Goal: Task Accomplishment & Management: Complete application form

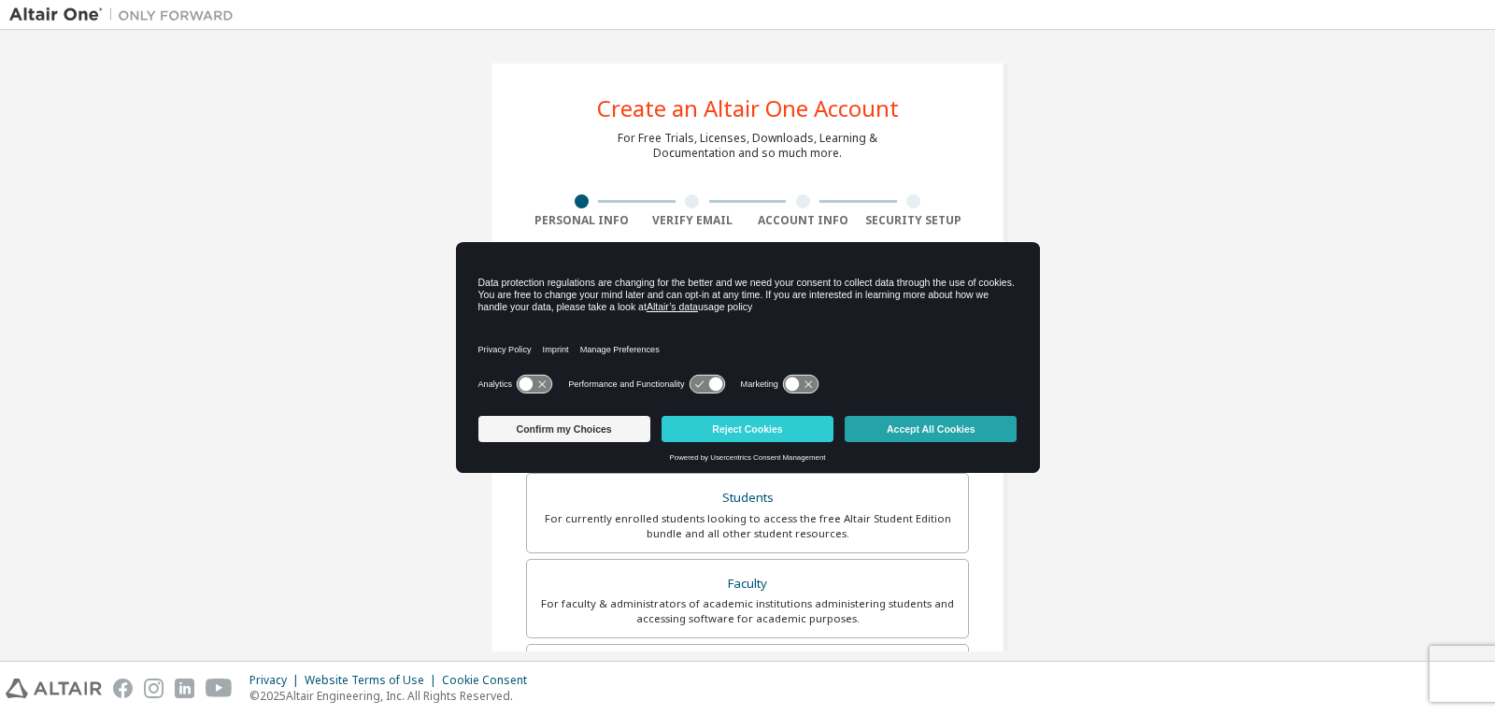
click at [936, 427] on button "Accept All Cookies" at bounding box center [931, 429] width 172 height 26
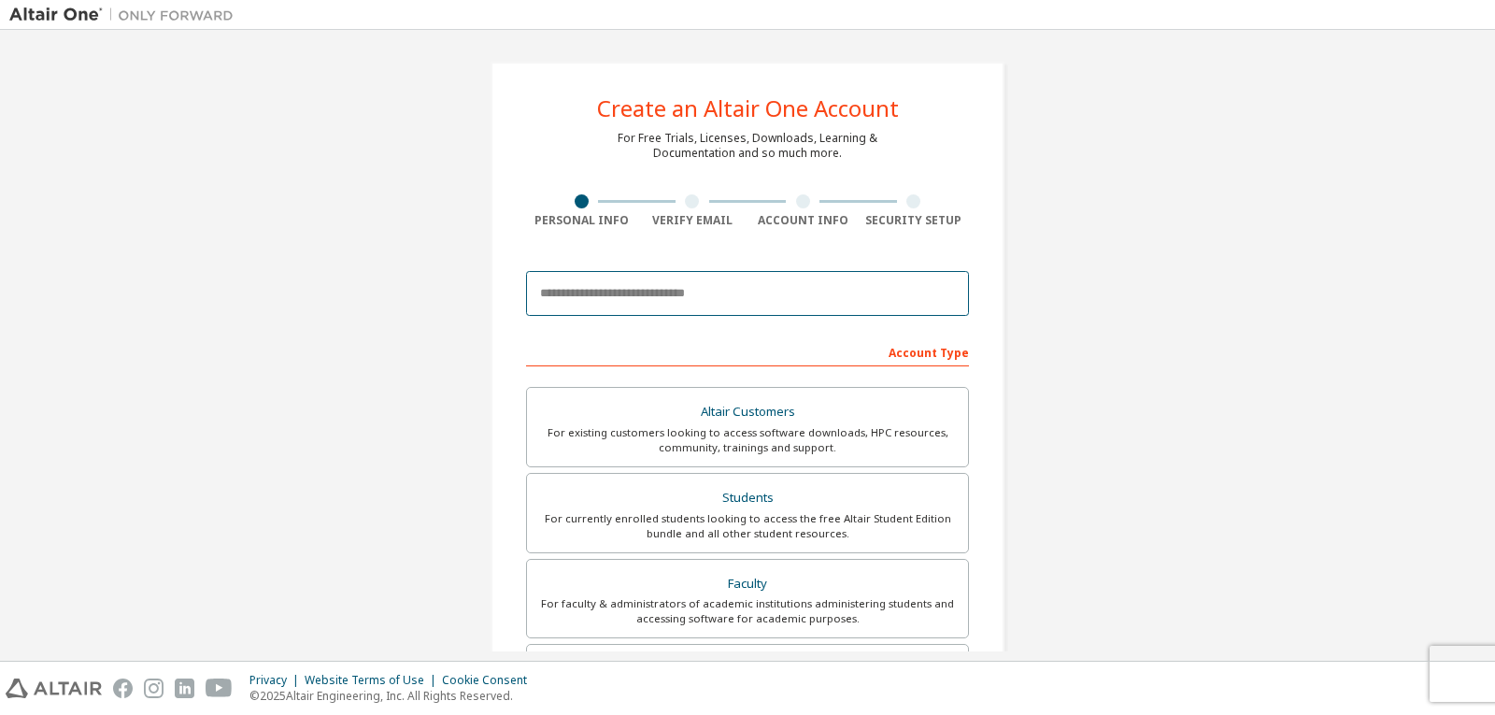
click at [822, 289] on input "email" at bounding box center [747, 293] width 443 height 45
type input "*"
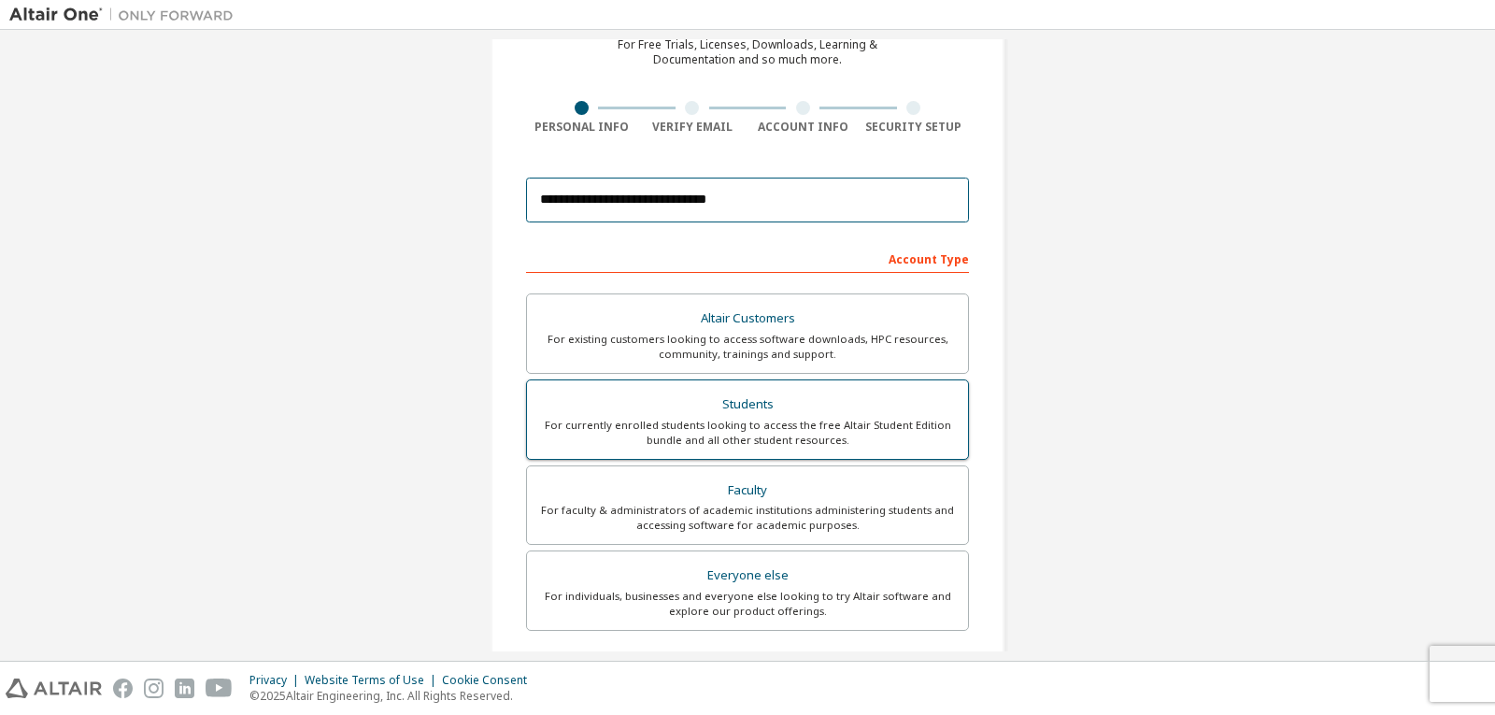
type input "**********"
click at [784, 406] on div "Students" at bounding box center [747, 404] width 419 height 26
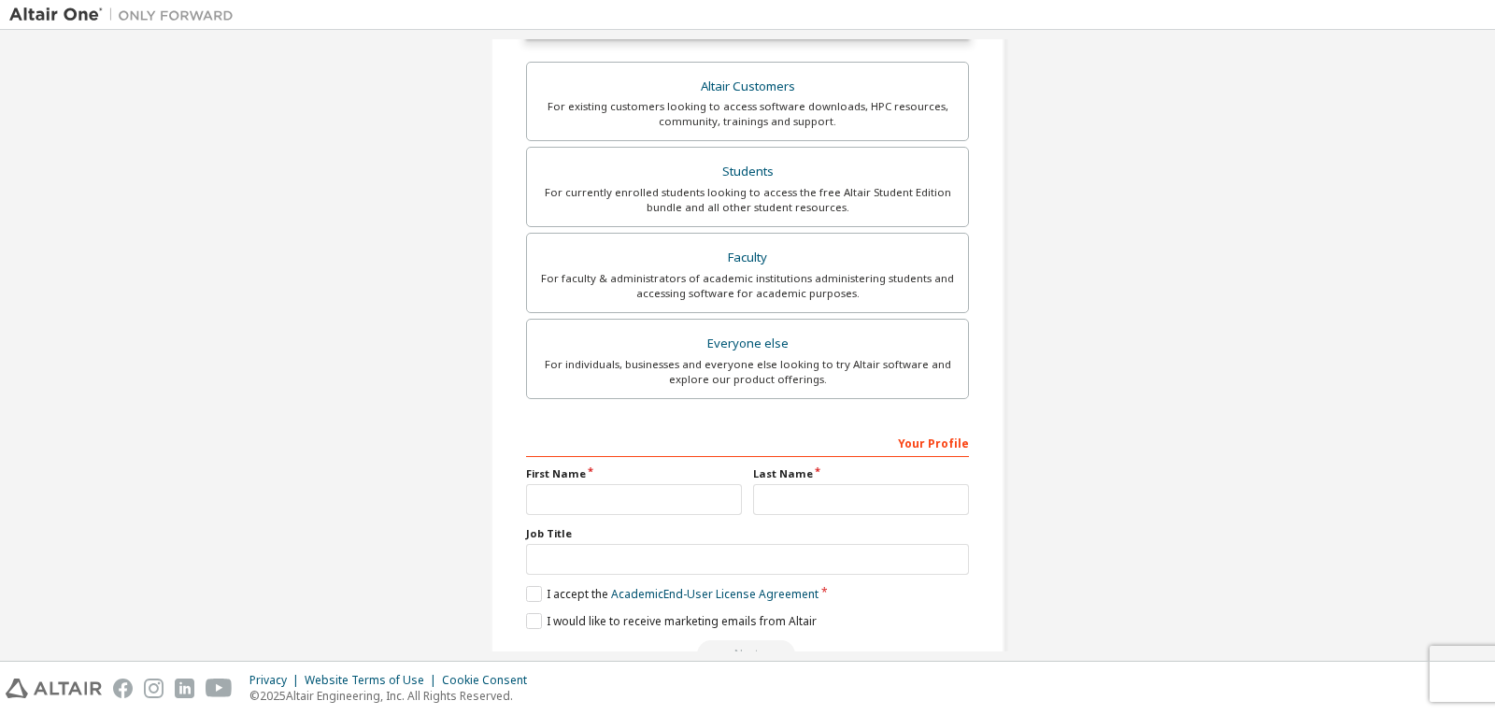
scroll to position [426, 0]
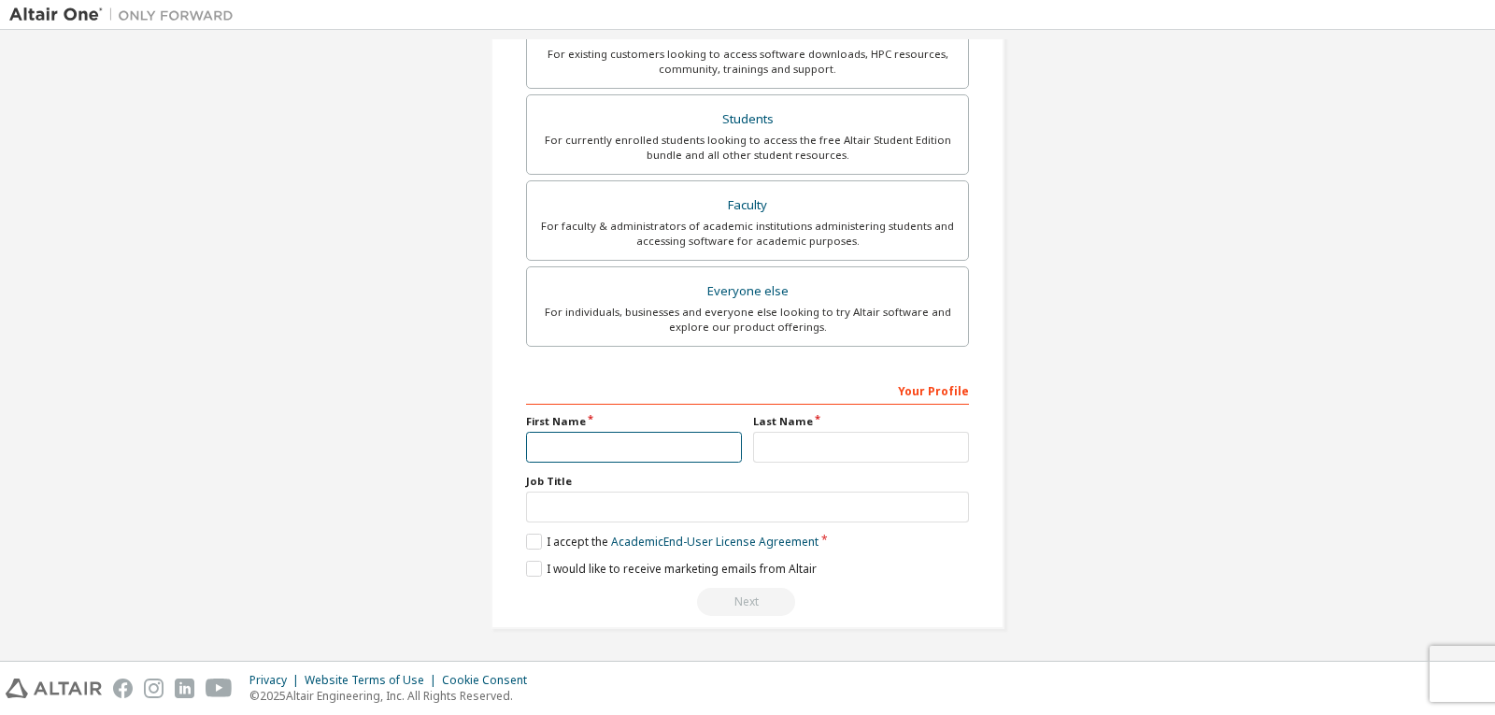
click at [690, 446] on input "text" at bounding box center [634, 447] width 216 height 31
type input "**********"
click at [952, 435] on input "text" at bounding box center [861, 447] width 216 height 31
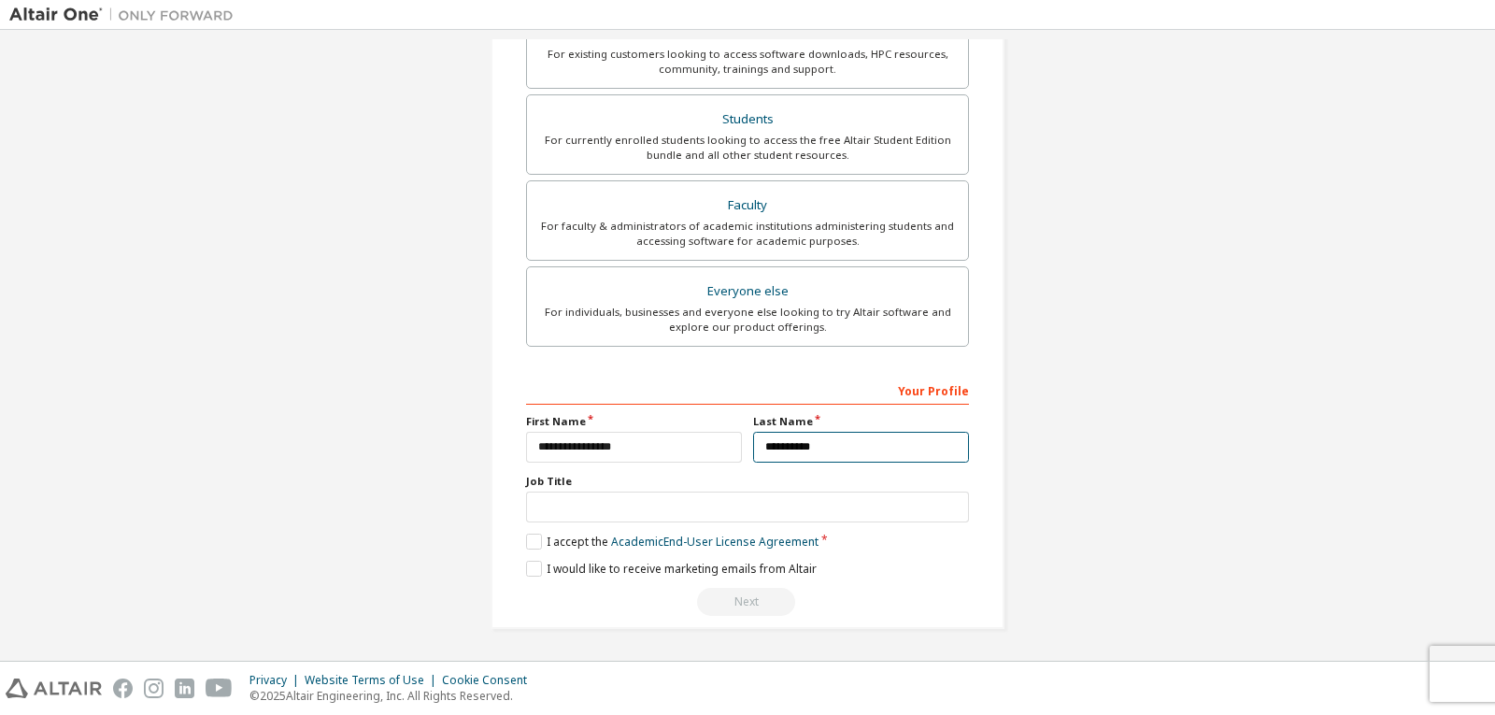
type input "**********"
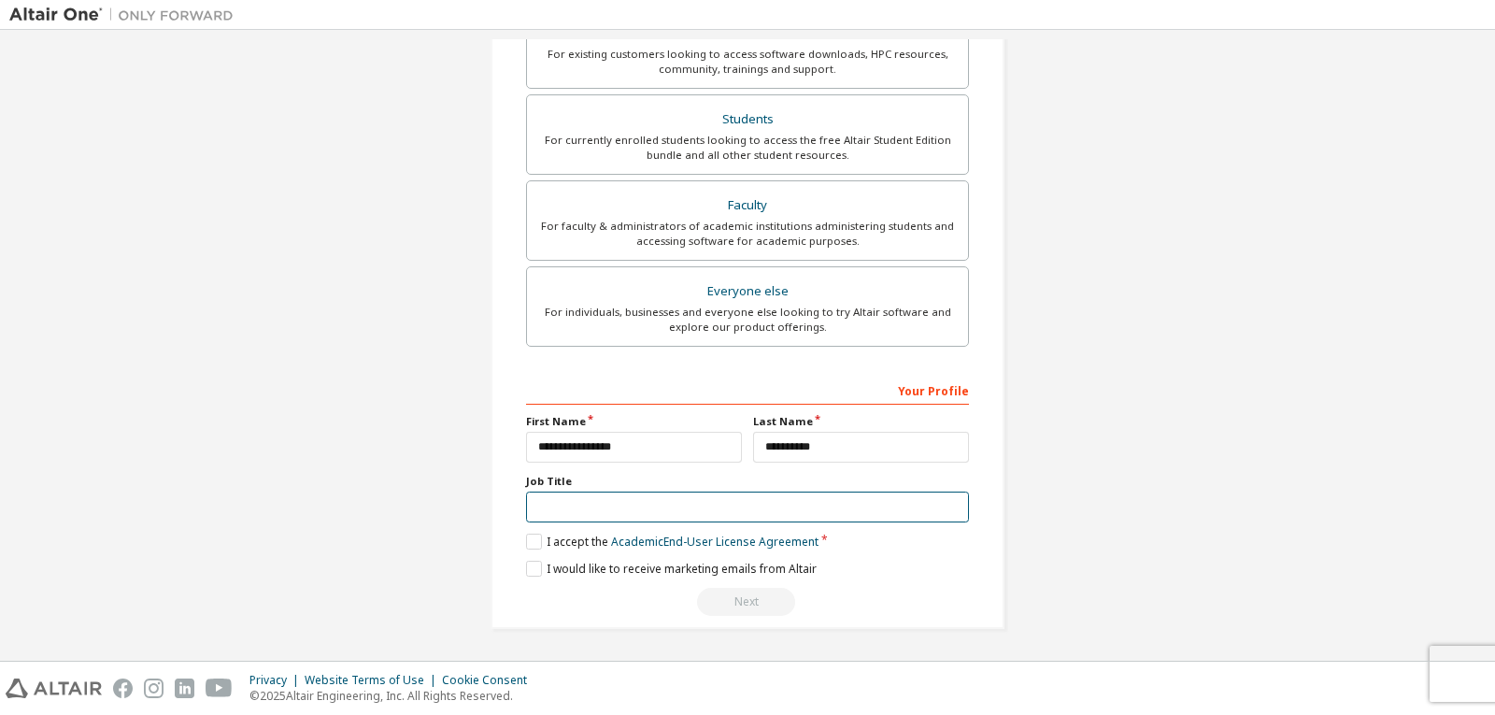
click at [862, 512] on input "text" at bounding box center [747, 506] width 443 height 31
type input "*******"
click at [531, 548] on label "I accept the Academic End-User License Agreement" at bounding box center [672, 541] width 292 height 16
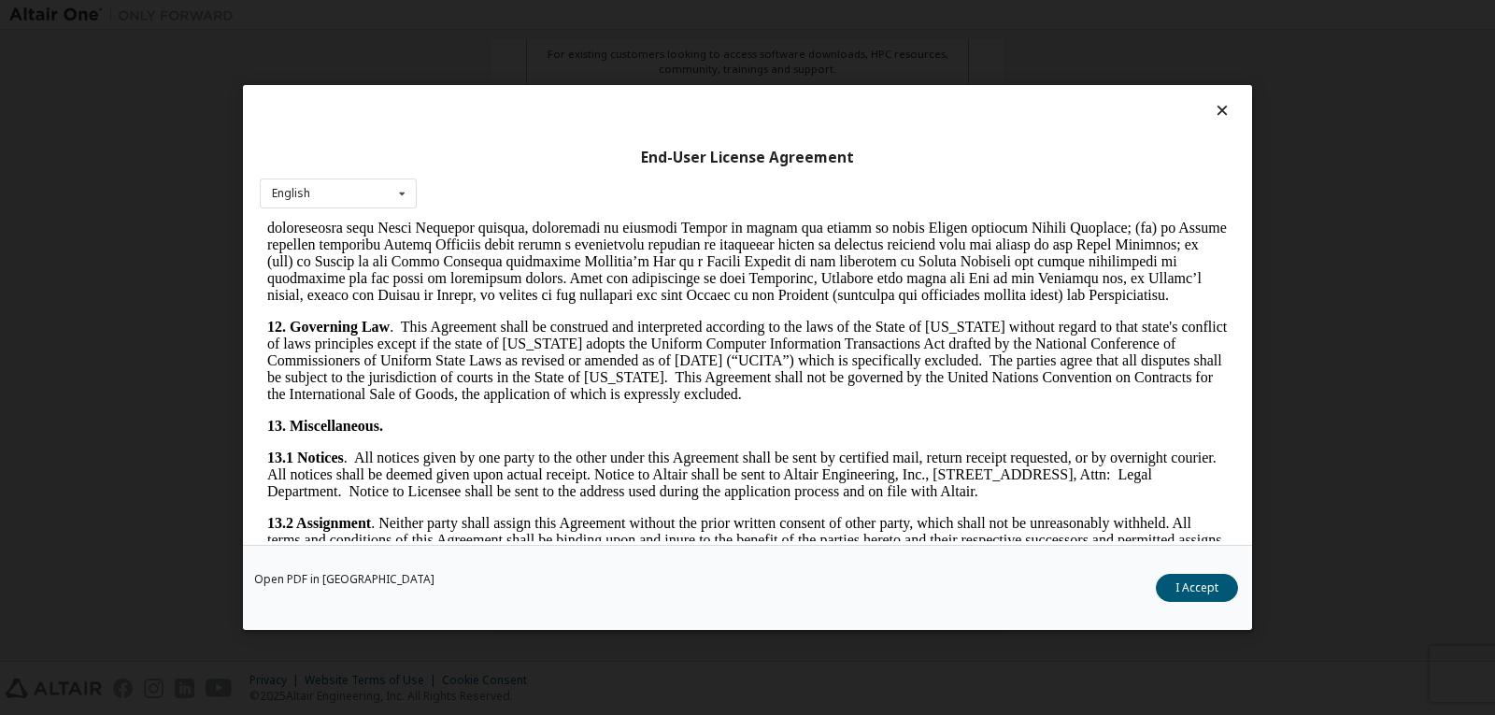
scroll to position [2803, 0]
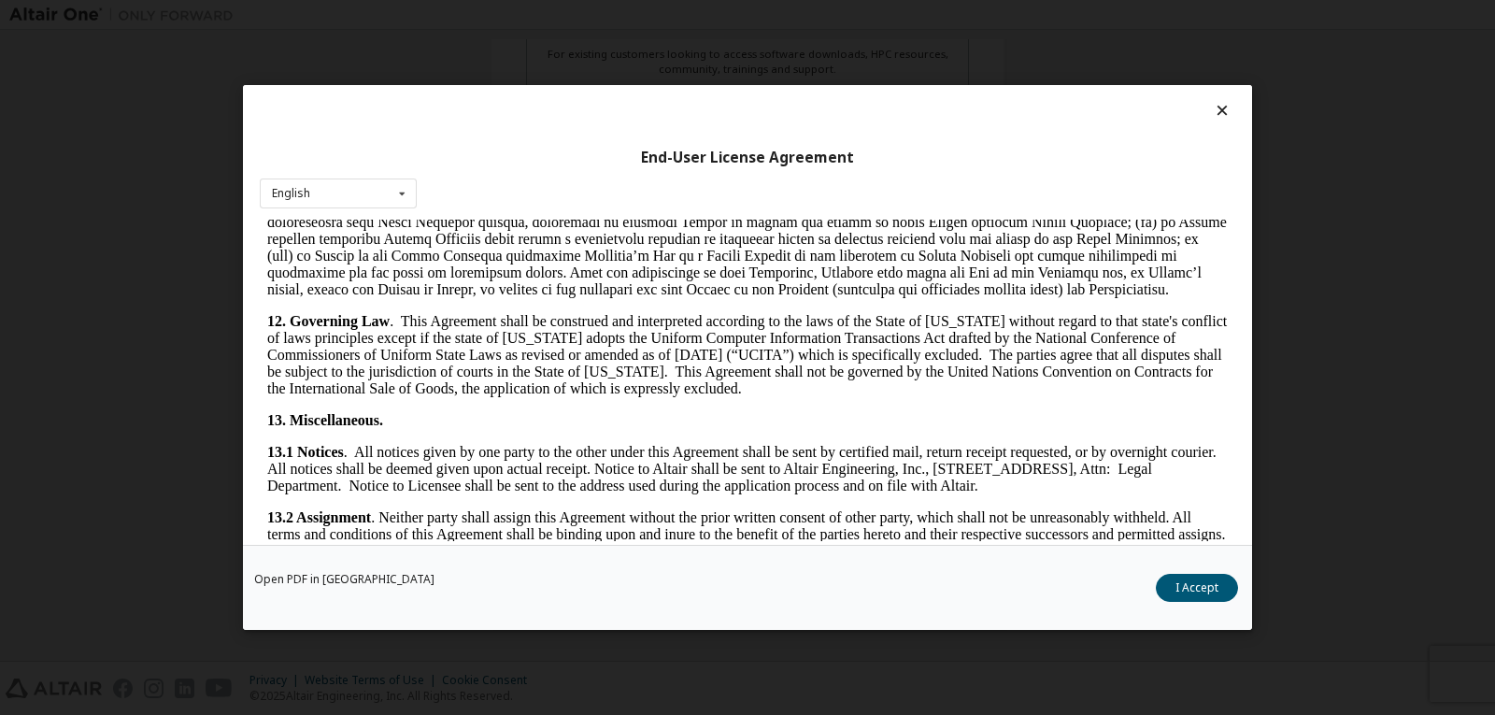
drag, startPoint x: 1212, startPoint y: 583, endPoint x: 1062, endPoint y: 527, distance: 159.7
click at [1211, 583] on button "I Accept" at bounding box center [1197, 588] width 82 height 28
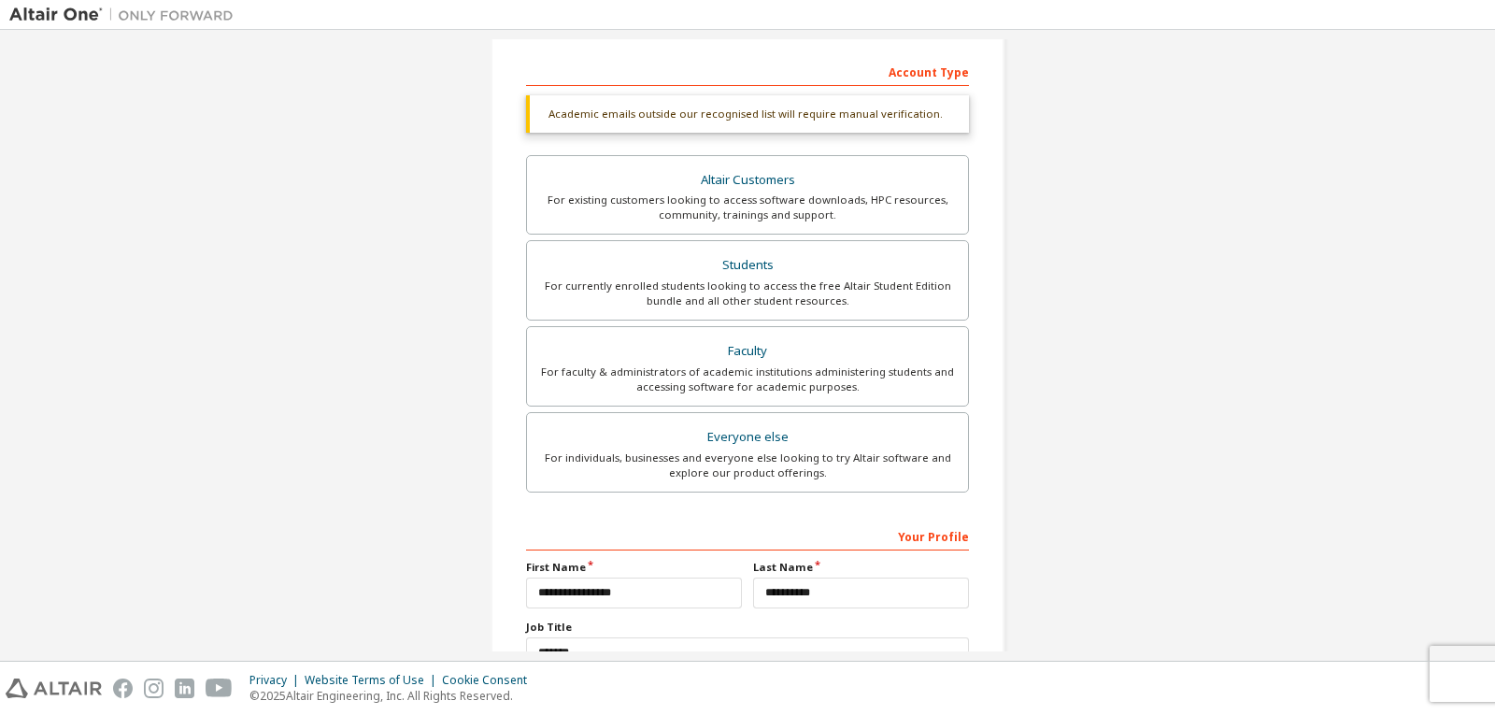
scroll to position [426, 0]
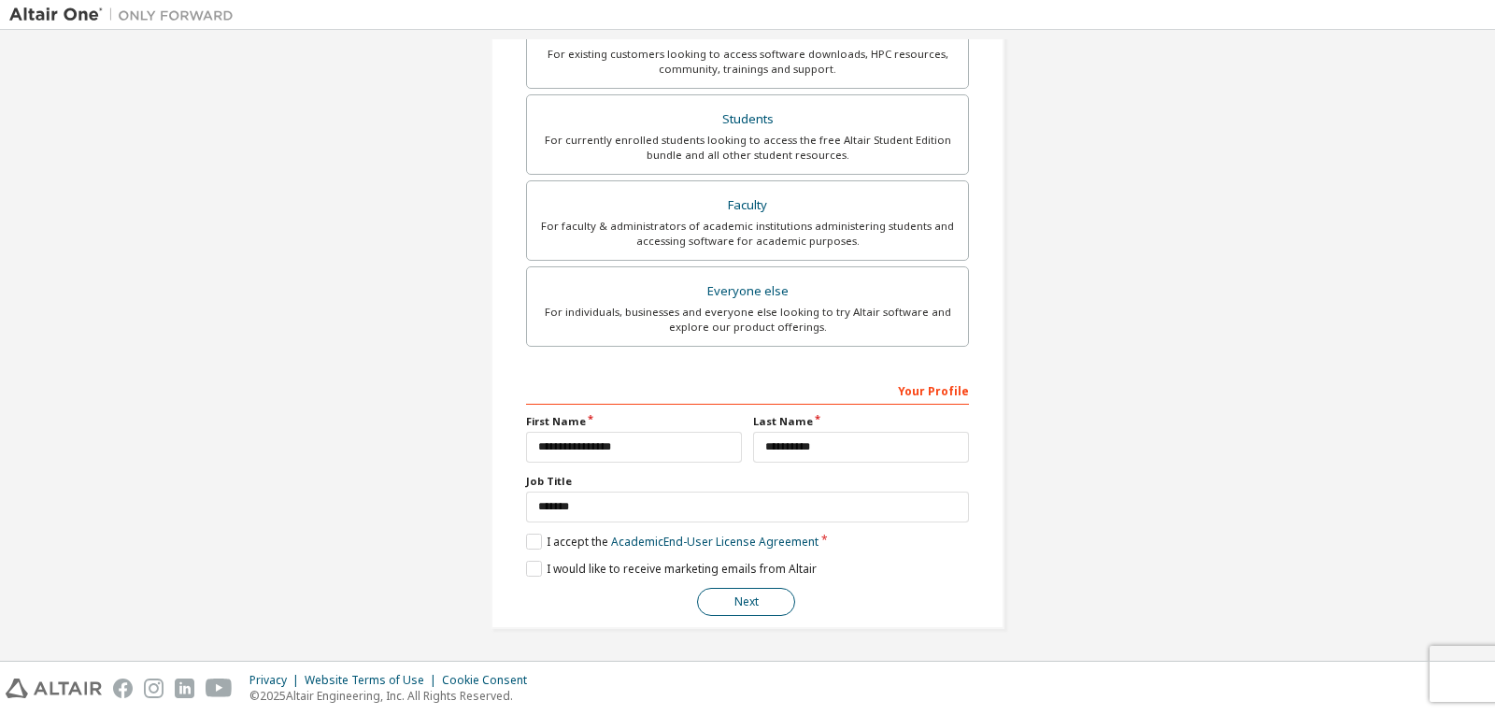
click at [778, 601] on button "Next" at bounding box center [746, 602] width 98 height 28
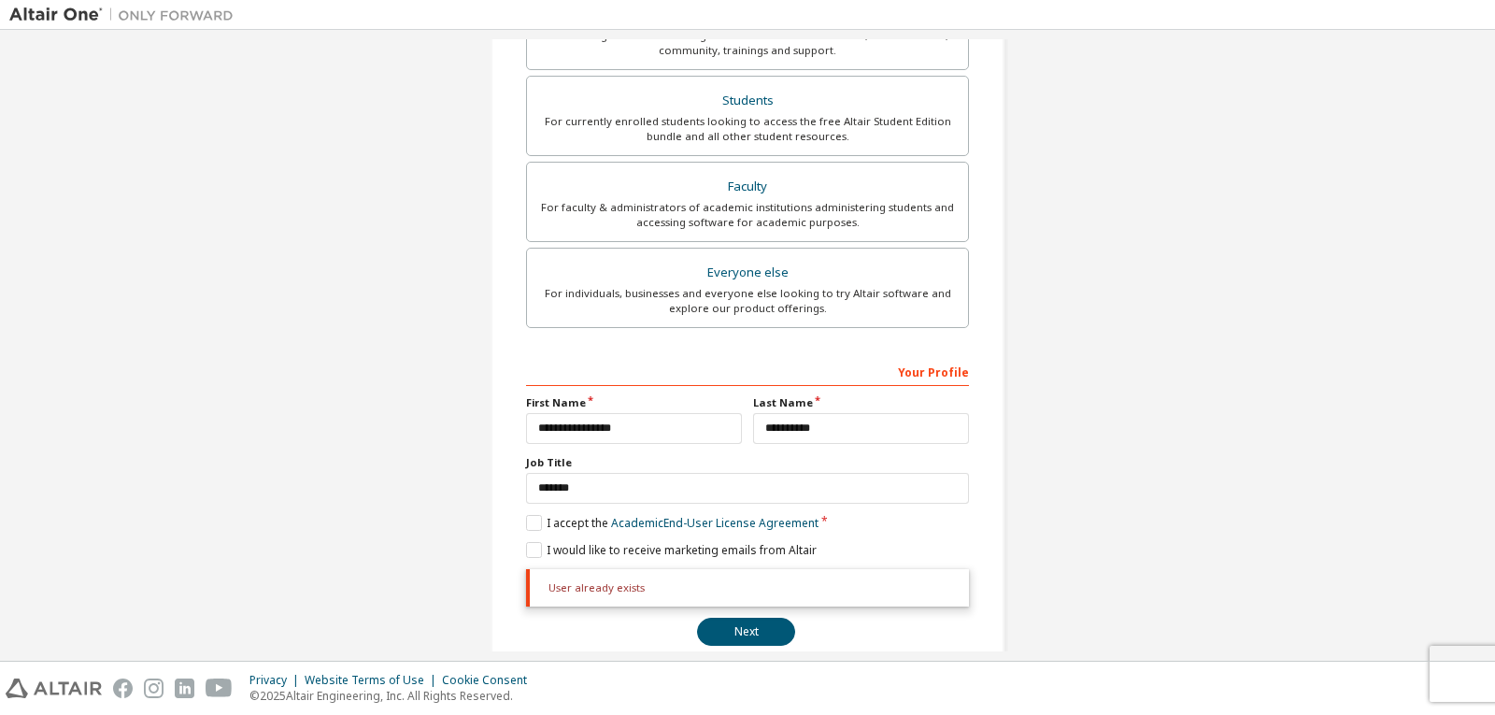
scroll to position [475, 0]
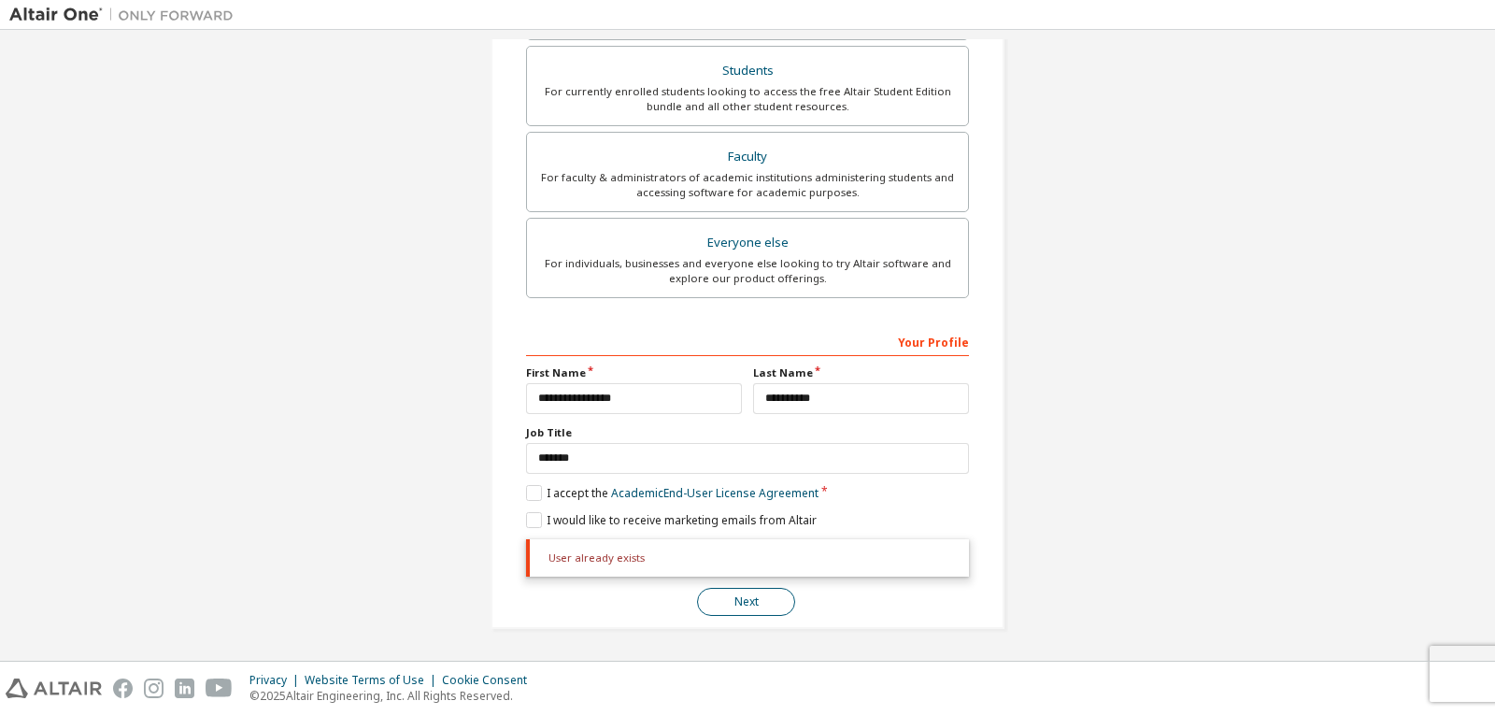
click at [732, 612] on button "Next" at bounding box center [746, 602] width 98 height 28
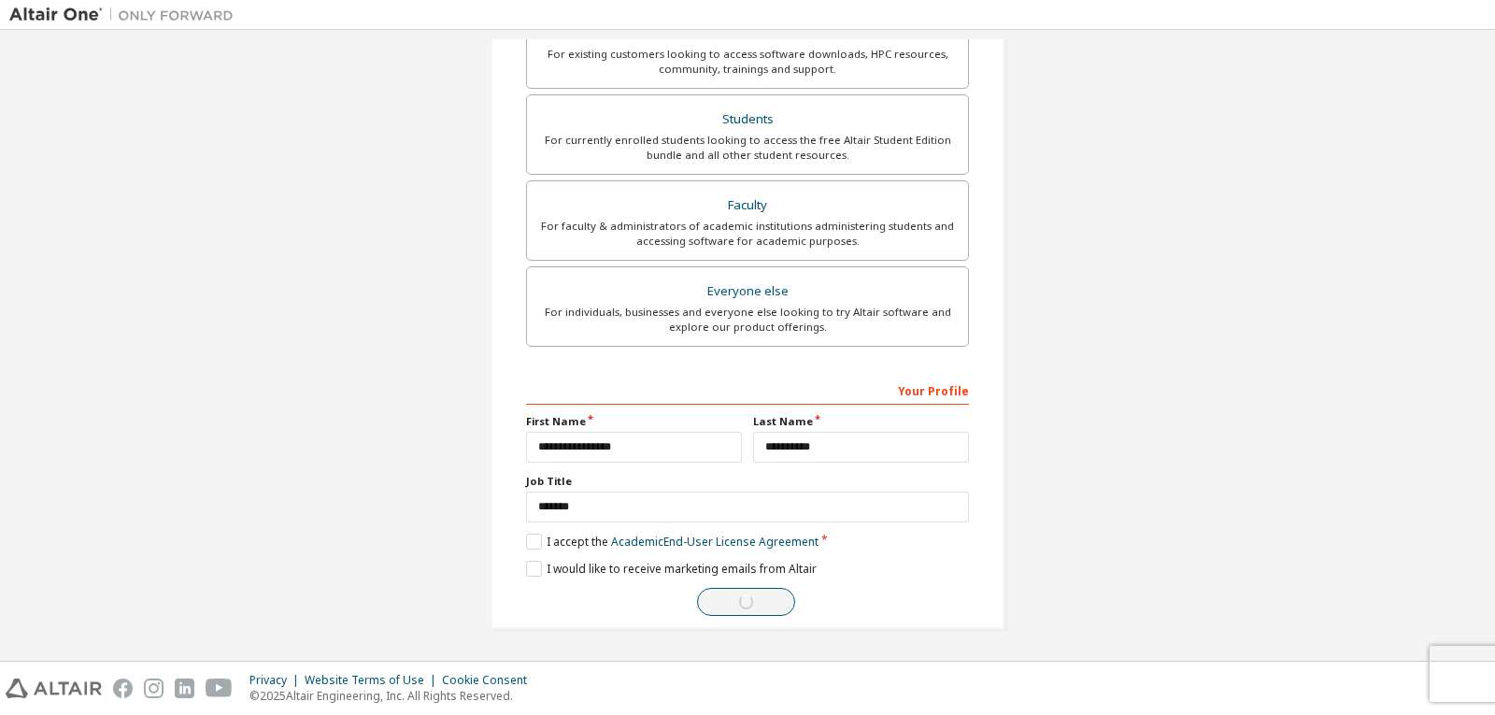
scroll to position [426, 0]
